Goal: Information Seeking & Learning: Learn about a topic

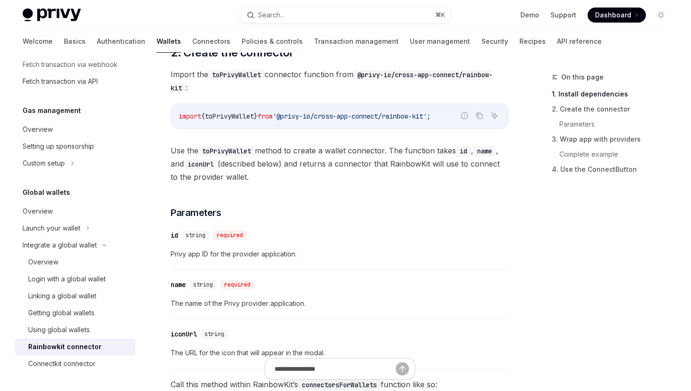
scroll to position [581, 0]
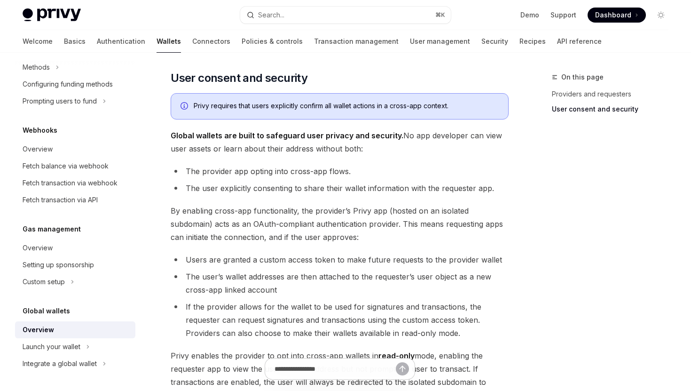
scroll to position [564, 0]
